Goal: Obtain resource: Download file/media

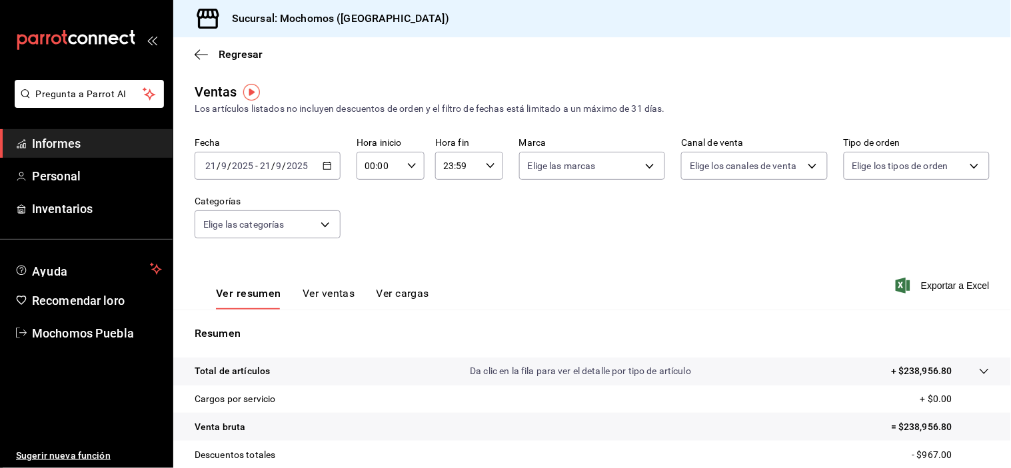
click at [323, 168] on icon "button" at bounding box center [326, 165] width 9 height 9
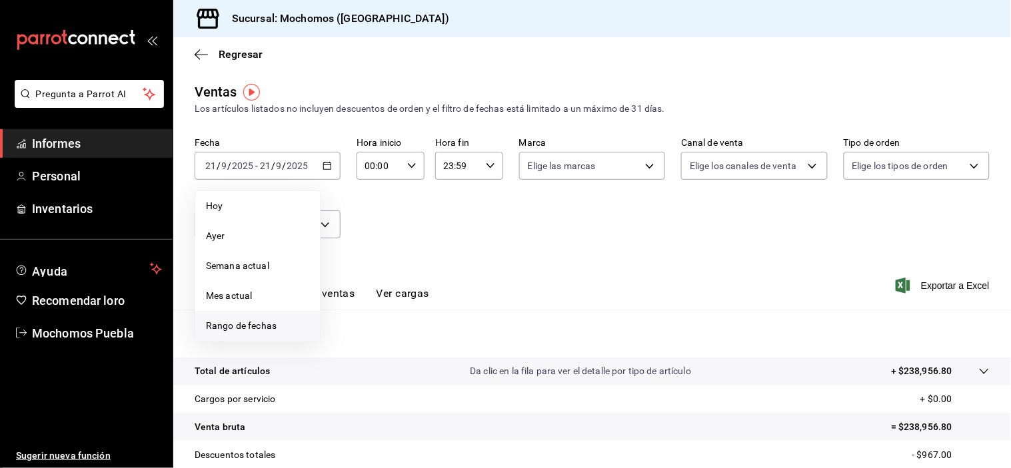
click at [247, 322] on font "Rango de fechas" at bounding box center [241, 325] width 71 height 11
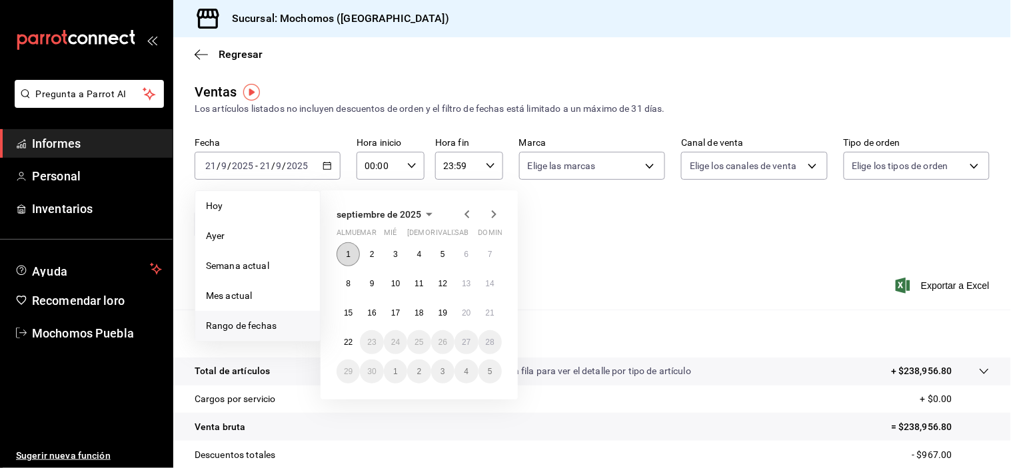
click at [346, 256] on font "1" at bounding box center [348, 254] width 5 height 9
click at [348, 344] on font "22" at bounding box center [348, 342] width 9 height 9
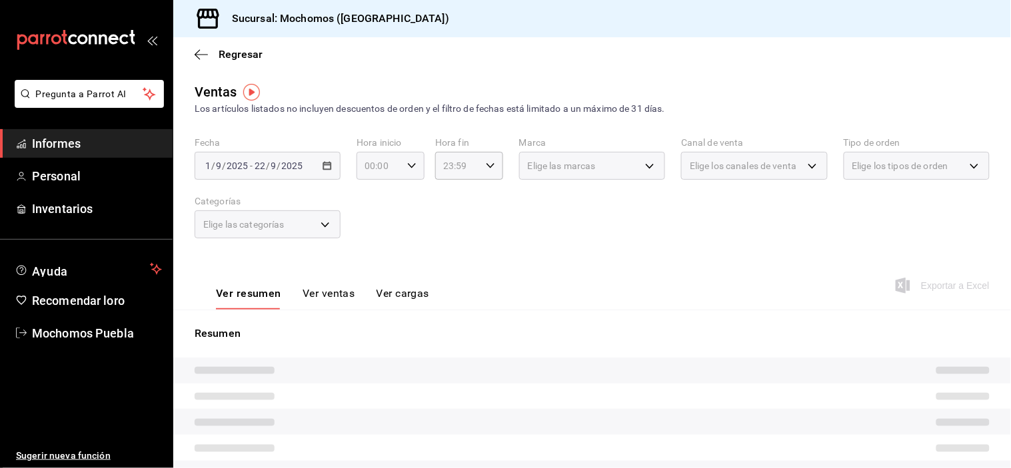
click at [408, 167] on icon "button" at bounding box center [411, 165] width 9 height 9
click at [374, 249] on font "04" at bounding box center [371, 254] width 11 height 11
type input "04:00"
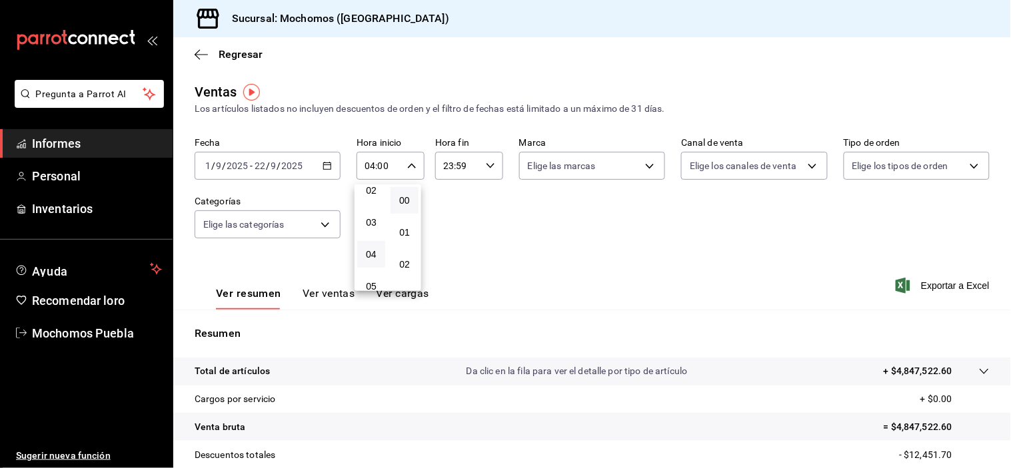
drag, startPoint x: 526, startPoint y: 256, endPoint x: 558, endPoint y: 255, distance: 31.3
click at [556, 256] on div at bounding box center [505, 234] width 1011 height 468
click at [928, 285] on font "Exportar a Excel" at bounding box center [955, 285] width 69 height 11
click at [61, 129] on link "Informes" at bounding box center [86, 143] width 173 height 29
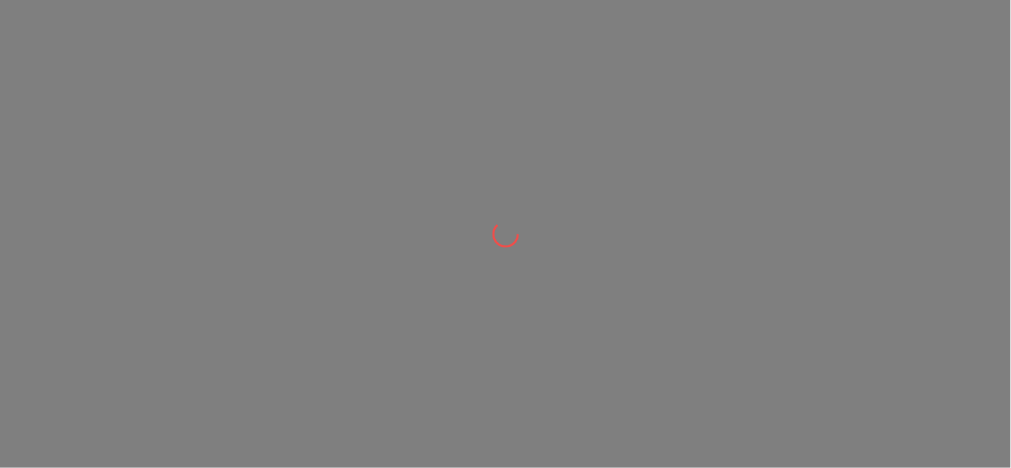
drag, startPoint x: 0, startPoint y: 0, endPoint x: 555, endPoint y: 305, distance: 633.2
click at [555, 305] on div at bounding box center [505, 234] width 1011 height 468
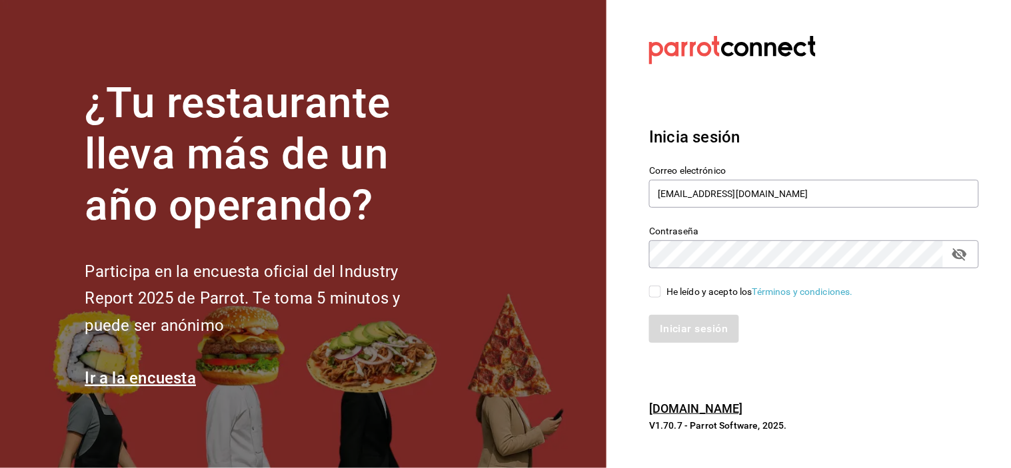
click at [650, 290] on input "He leído y acepto los Términos y condiciones." at bounding box center [655, 292] width 12 height 12
checkbox input "true"
click at [678, 326] on button "Iniciar sesión" at bounding box center [694, 329] width 91 height 28
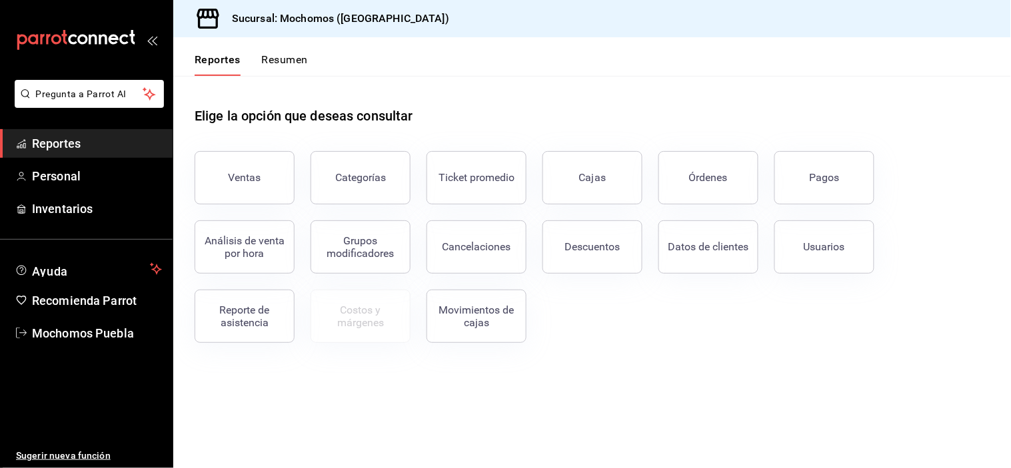
click at [73, 143] on span "Reportes" at bounding box center [97, 144] width 130 height 18
click at [829, 255] on button "Usuarios" at bounding box center [824, 246] width 100 height 53
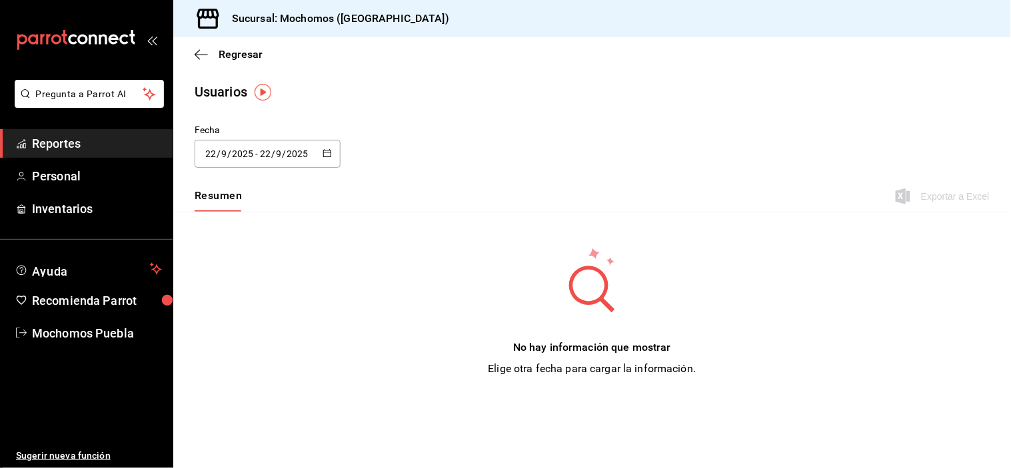
click at [325, 155] on icon "button" at bounding box center [326, 153] width 9 height 9
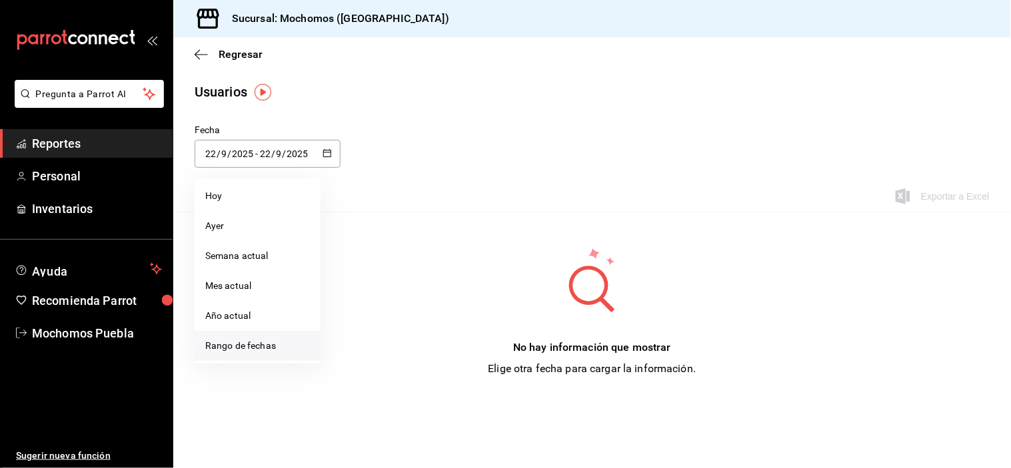
click at [273, 345] on li "Rango de fechas" at bounding box center [258, 346] width 126 height 30
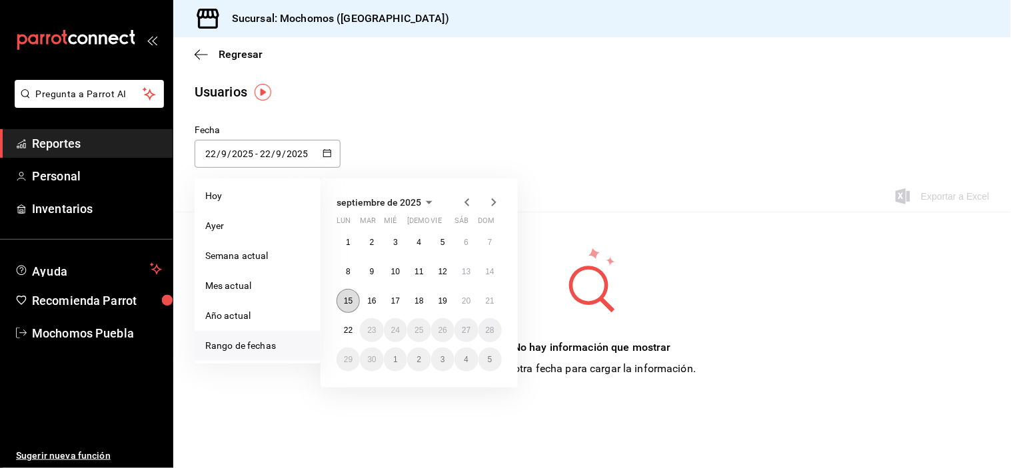
click at [352, 300] on abbr "15" at bounding box center [348, 300] width 9 height 9
click at [348, 330] on abbr "22" at bounding box center [348, 330] width 9 height 9
type input "2025-09-15"
type input "15"
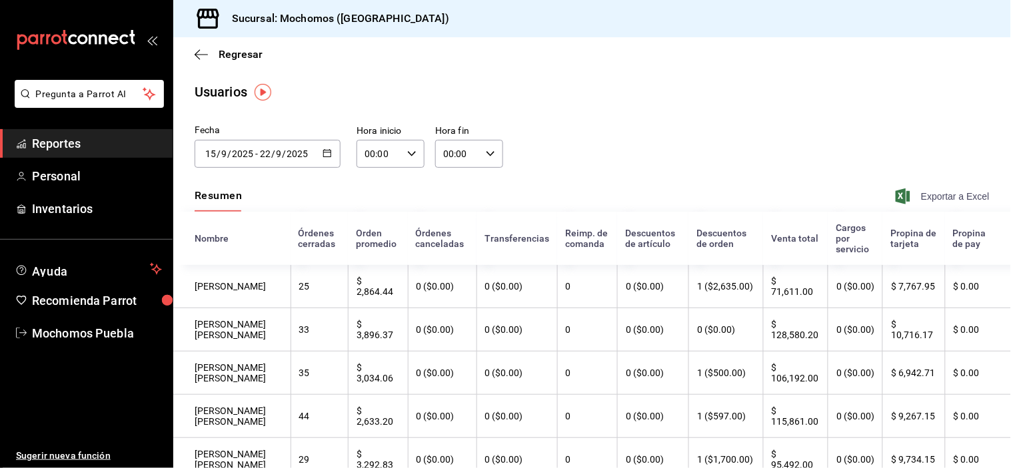
click at [935, 197] on span "Exportar a Excel" at bounding box center [943, 197] width 91 height 16
click at [149, 147] on span "Reportes" at bounding box center [97, 144] width 130 height 18
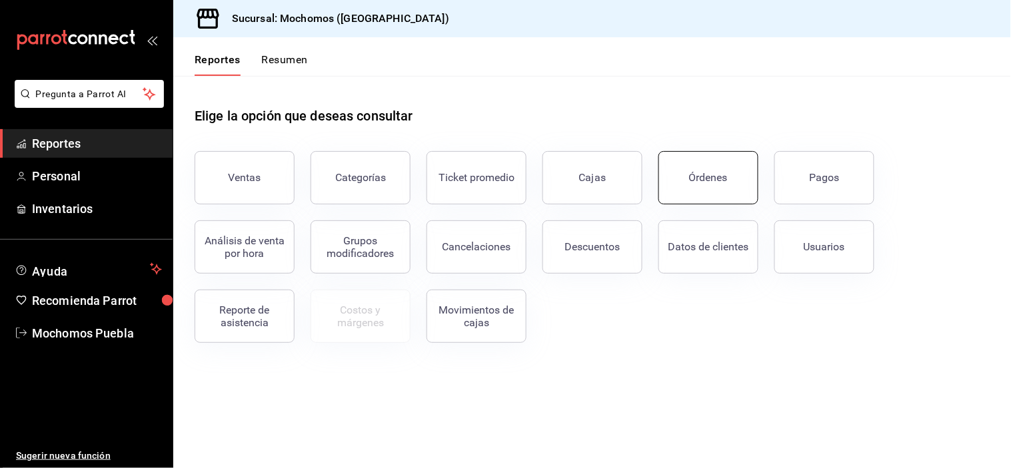
click at [693, 193] on button "Órdenes" at bounding box center [708, 177] width 100 height 53
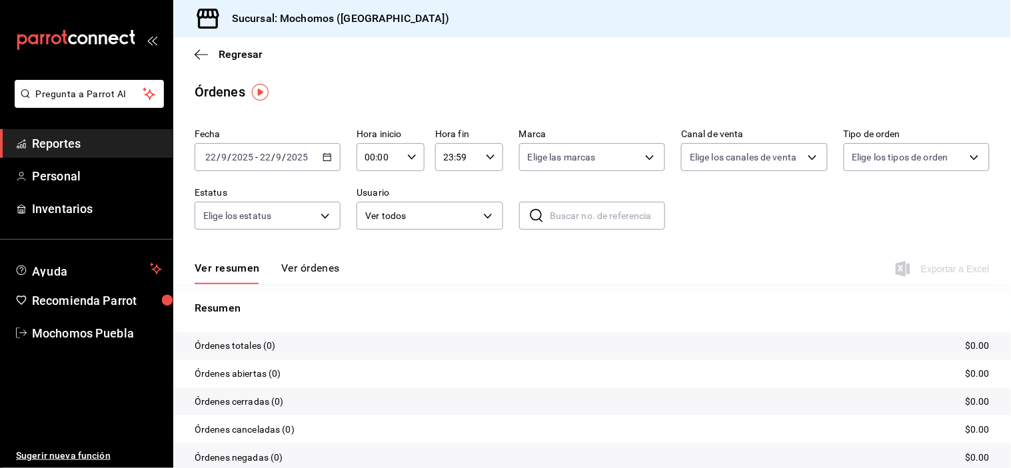
click at [323, 160] on \(Stroke\) "button" at bounding box center [327, 157] width 8 height 7
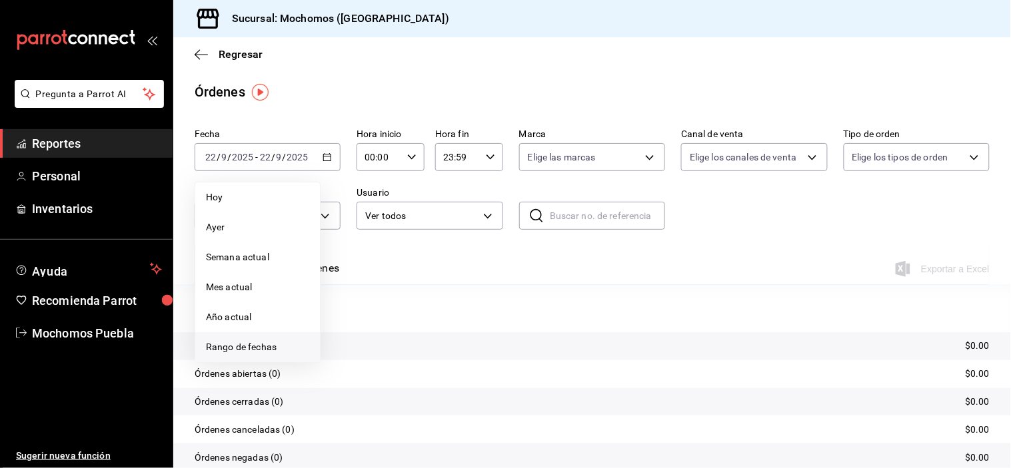
click at [250, 350] on span "Rango de fechas" at bounding box center [257, 347] width 103 height 14
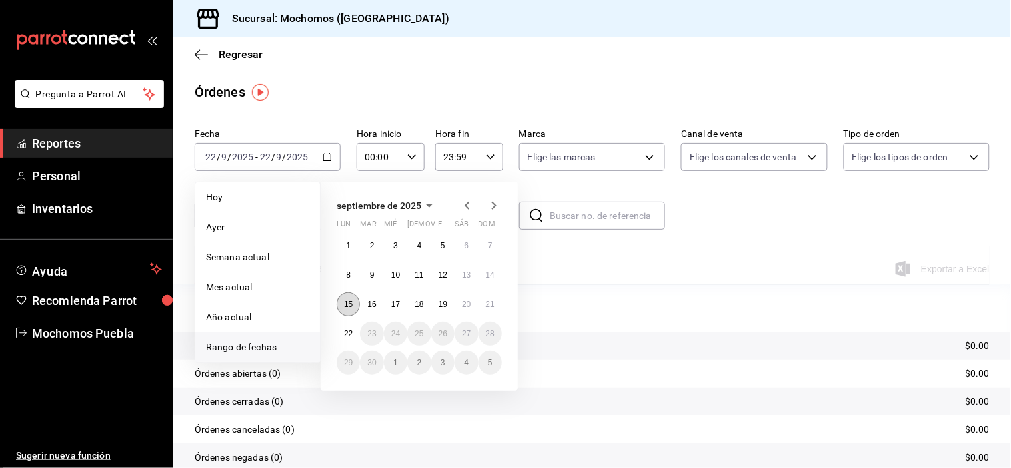
click at [351, 301] on abbr "15" at bounding box center [348, 304] width 9 height 9
click at [348, 330] on abbr "22" at bounding box center [348, 333] width 9 height 9
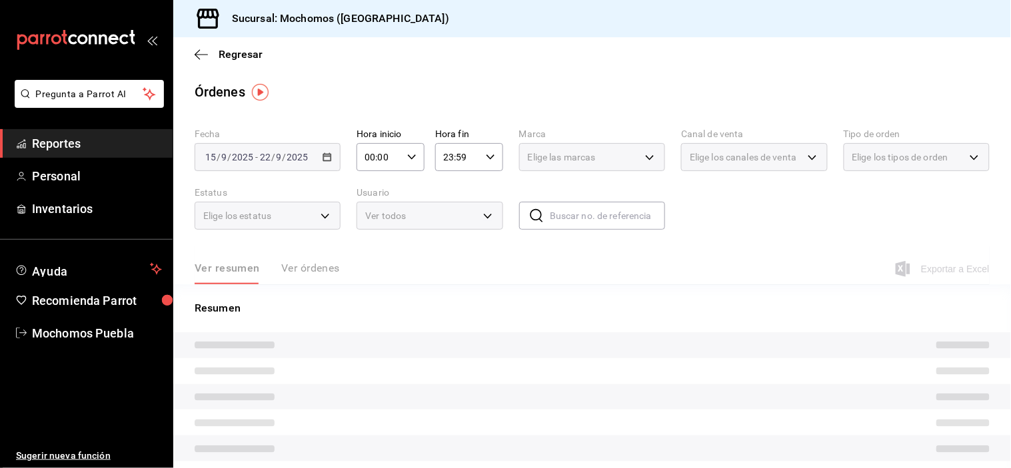
click at [409, 155] on icon "button" at bounding box center [411, 157] width 9 height 9
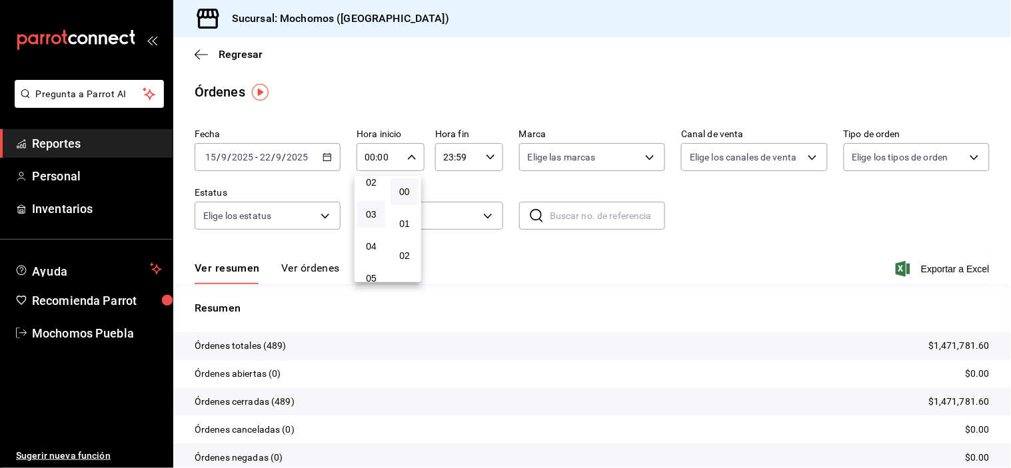
scroll to position [74, 0]
click at [370, 241] on span "04" at bounding box center [371, 245] width 12 height 11
type input "04:00"
click at [713, 196] on div at bounding box center [505, 234] width 1011 height 468
click at [914, 270] on span "Exportar a Excel" at bounding box center [943, 269] width 91 height 16
